Goal: Task Accomplishment & Management: Use online tool/utility

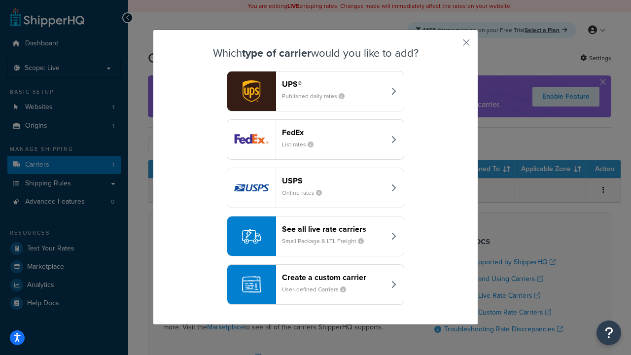
click at [316, 285] on div "Create a custom carrier User-defined Carriers" at bounding box center [333, 285] width 103 height 24
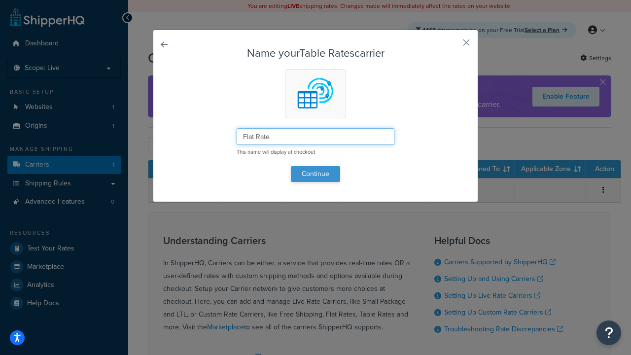
type input "Flat Rate"
click at [316, 174] on button "Continue" at bounding box center [315, 174] width 49 height 16
